Goal: Task Accomplishment & Management: Manage account settings

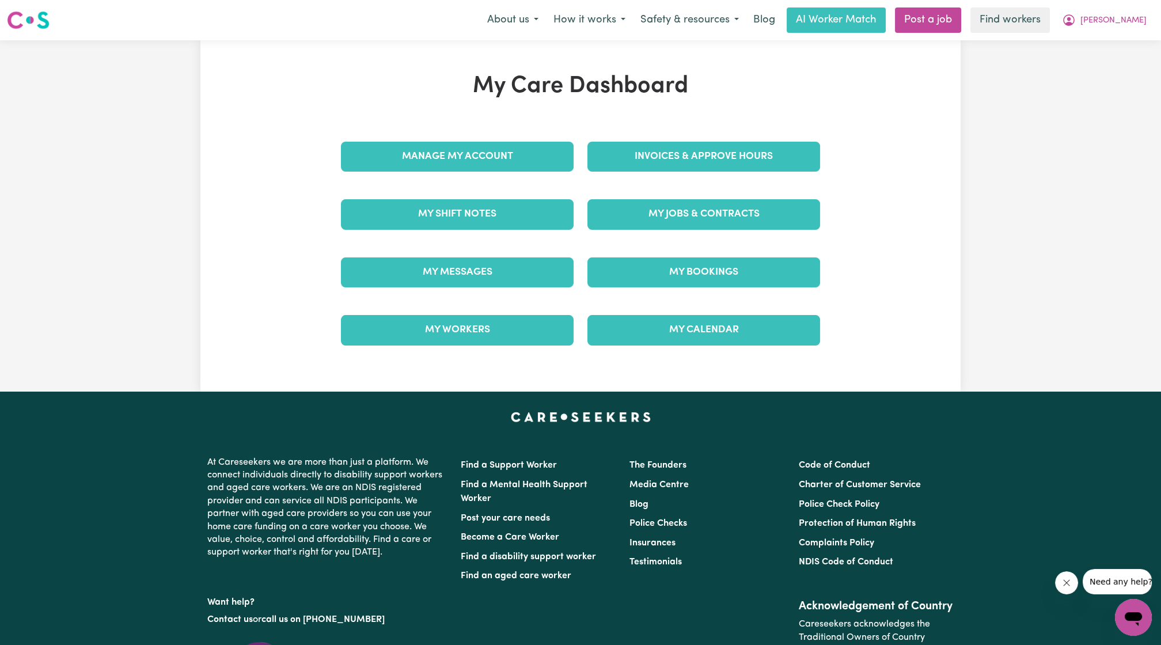
click at [511, 173] on div "Manage My Account" at bounding box center [457, 157] width 246 height 58
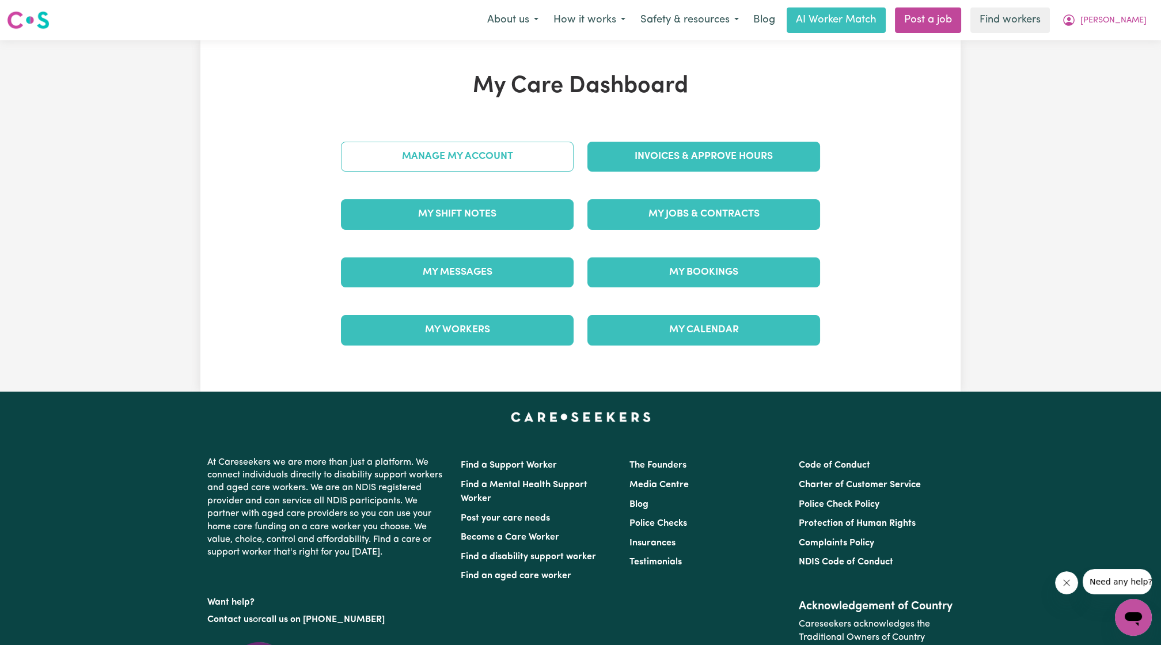
click at [511, 170] on link "Manage My Account" at bounding box center [457, 157] width 233 height 30
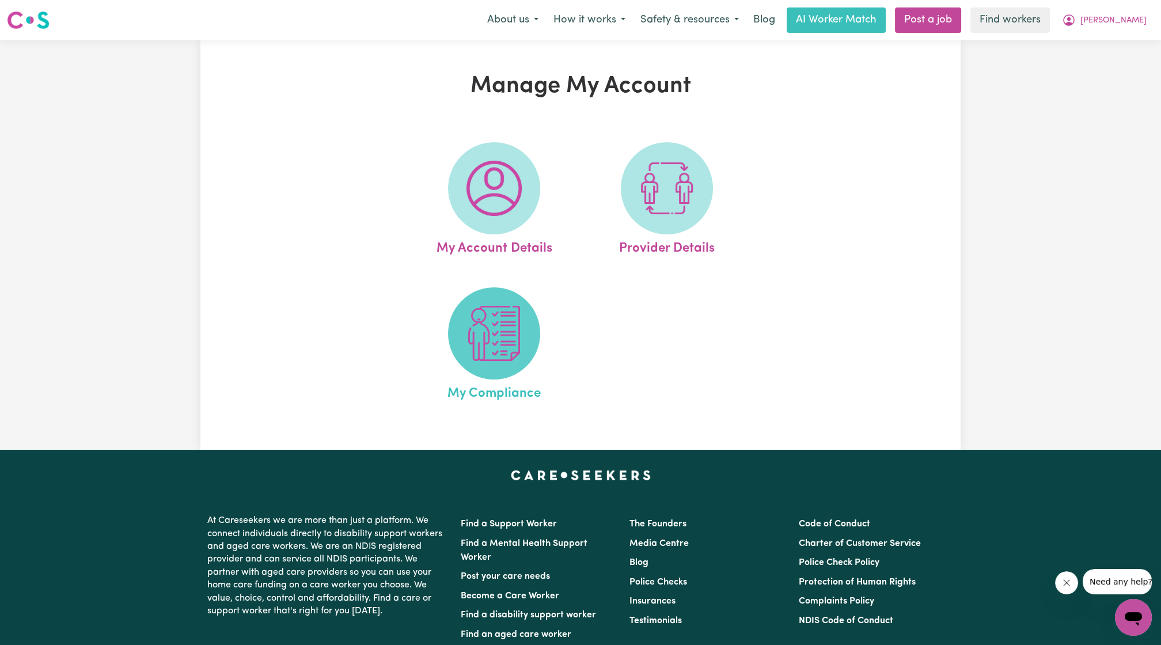
click at [466, 322] on img at bounding box center [493, 333] width 55 height 55
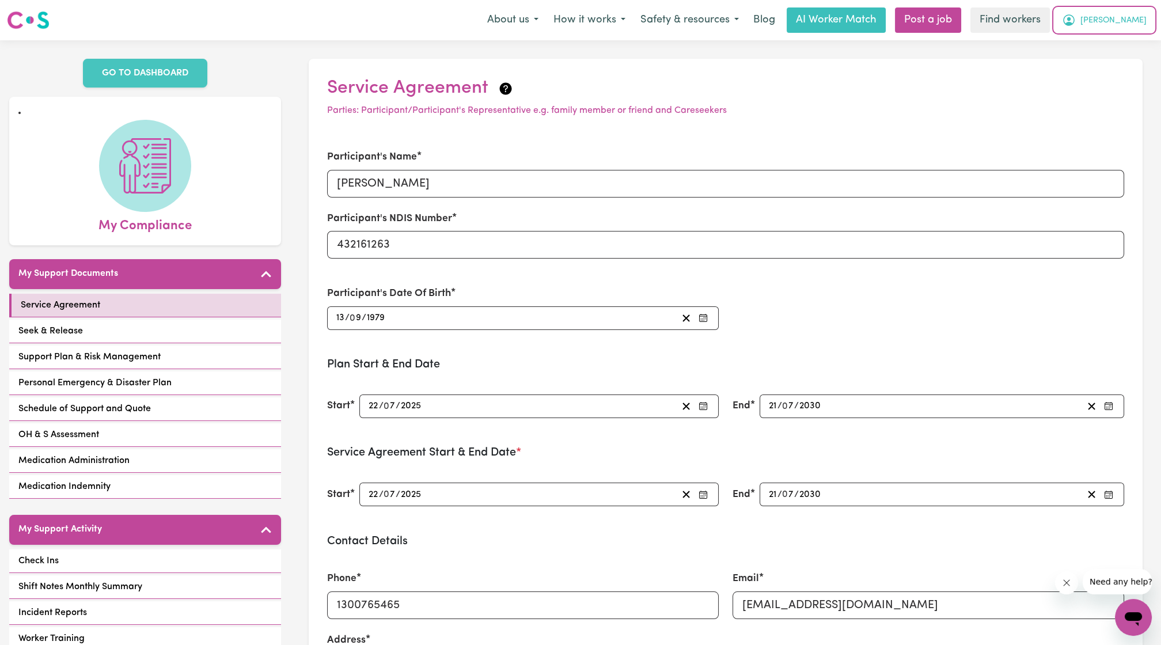
click at [1129, 17] on span "[PERSON_NAME]" at bounding box center [1113, 20] width 66 height 13
click at [1095, 62] on link "Logout" at bounding box center [1107, 66] width 91 height 22
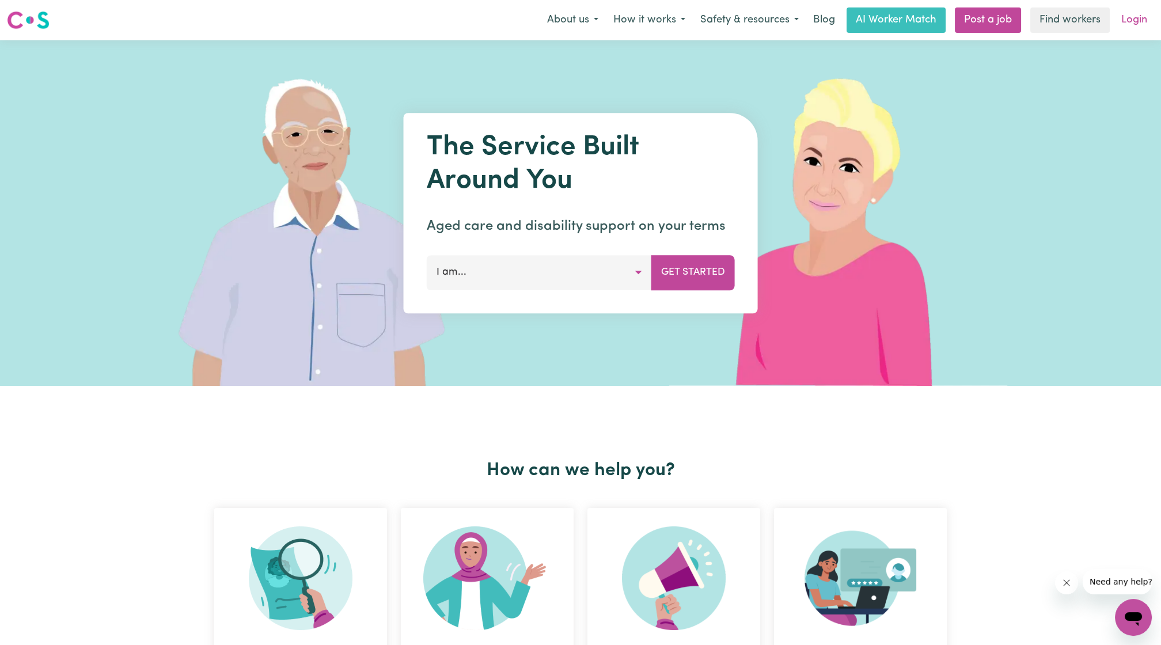
click at [1121, 28] on link "Login" at bounding box center [1134, 19] width 40 height 25
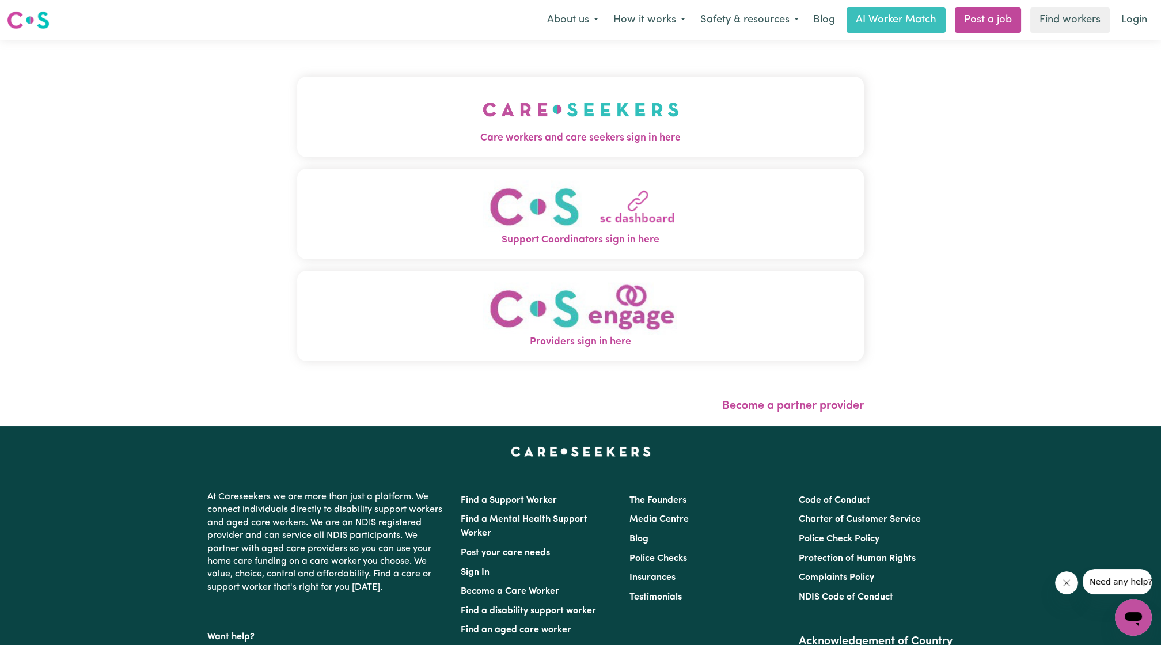
click at [600, 131] on span "Care workers and care seekers sign in here" at bounding box center [580, 138] width 566 height 15
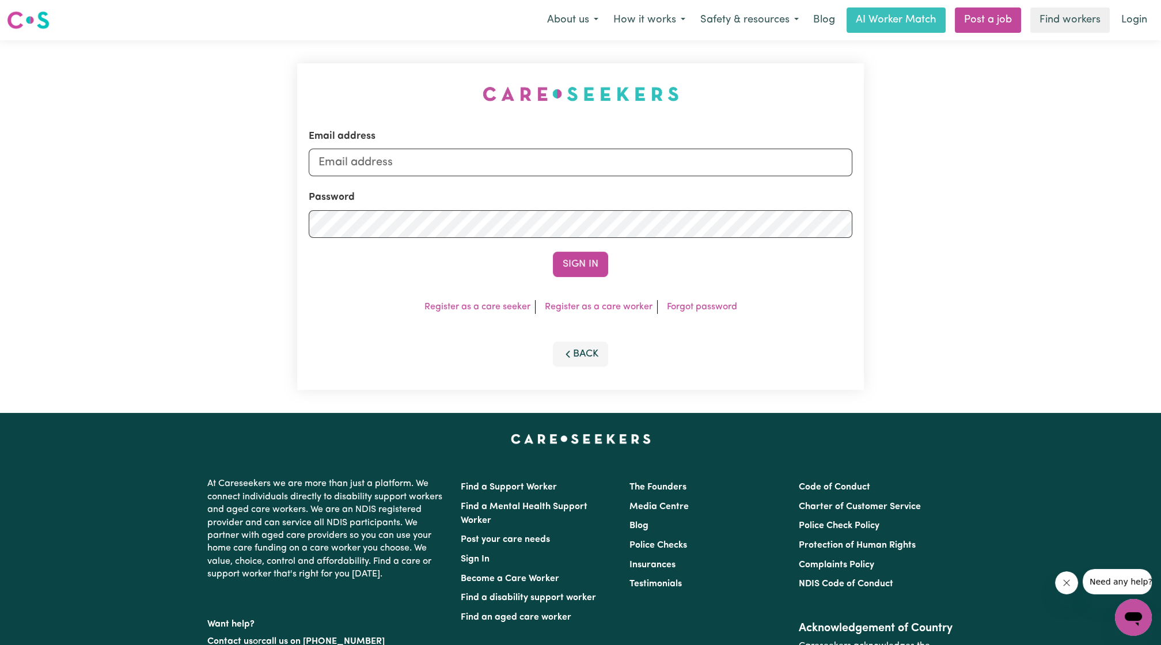
click at [615, 180] on form "Email address Password Sign In" at bounding box center [580, 203] width 543 height 148
click at [613, 174] on input "Email address" at bounding box center [580, 163] width 543 height 28
drag, startPoint x: 377, startPoint y: 161, endPoint x: 630, endPoint y: 169, distance: 253.4
click at [630, 169] on input "[EMAIL_ADDRESS][PERSON_NAME][DOMAIN_NAME]" at bounding box center [580, 163] width 543 height 28
type input "[EMAIL_ADDRESS][DOMAIN_NAME]"
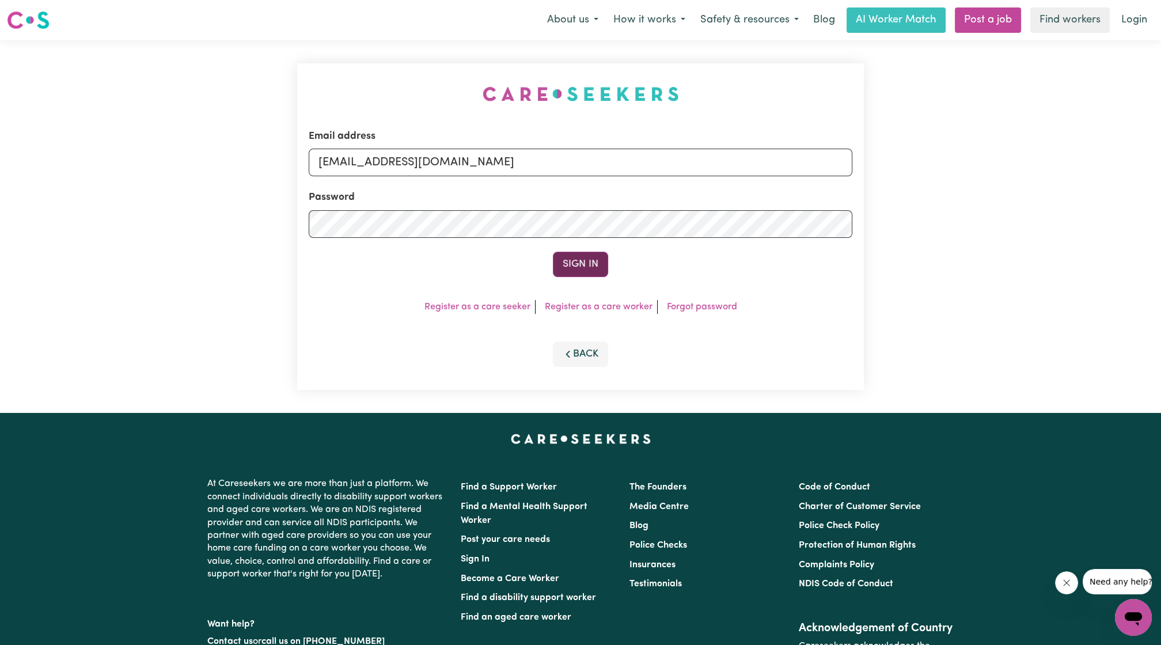
click at [560, 271] on button "Sign In" at bounding box center [580, 264] width 55 height 25
